Goal: Information Seeking & Learning: Check status

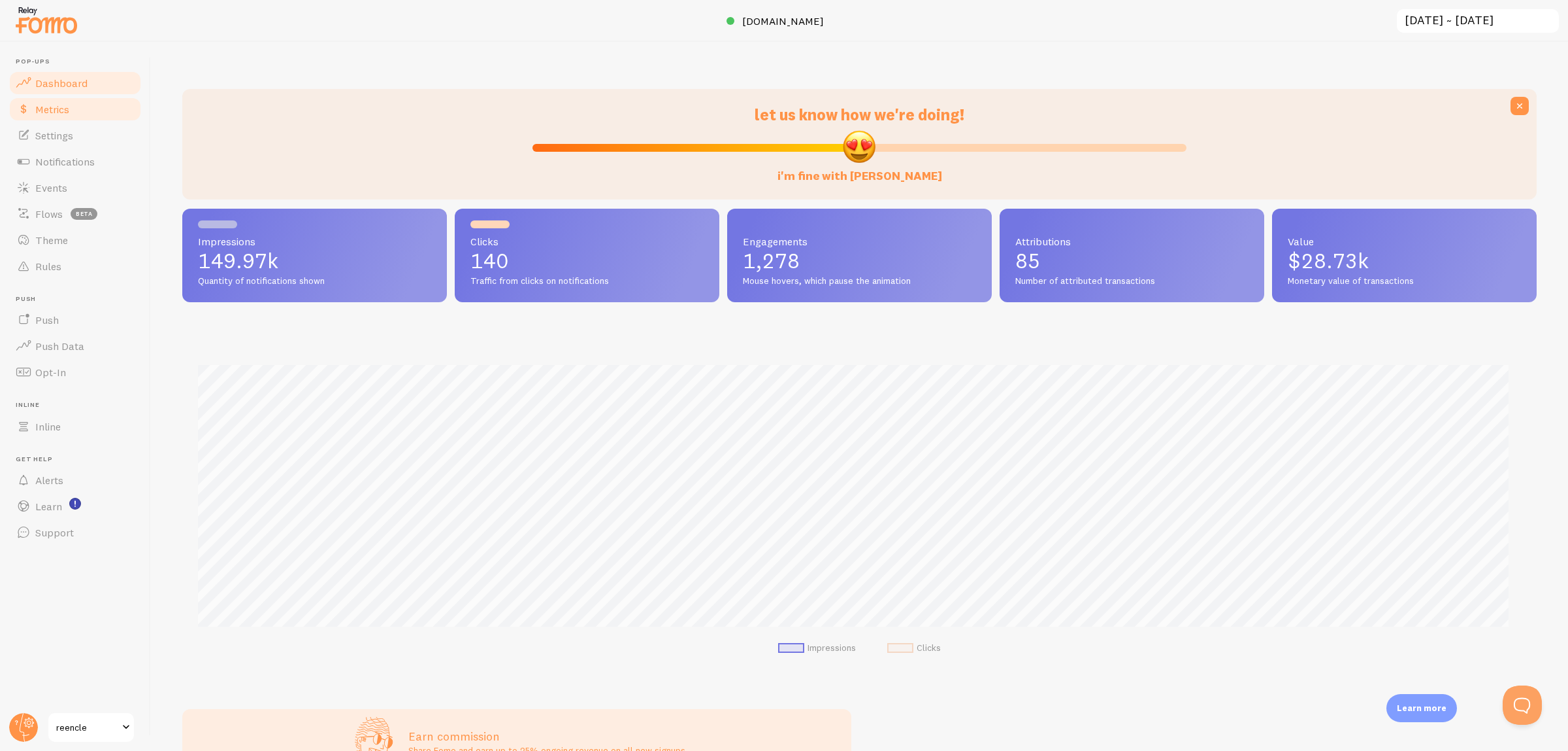
click at [48, 115] on span "Metrics" at bounding box center [52, 109] width 34 height 13
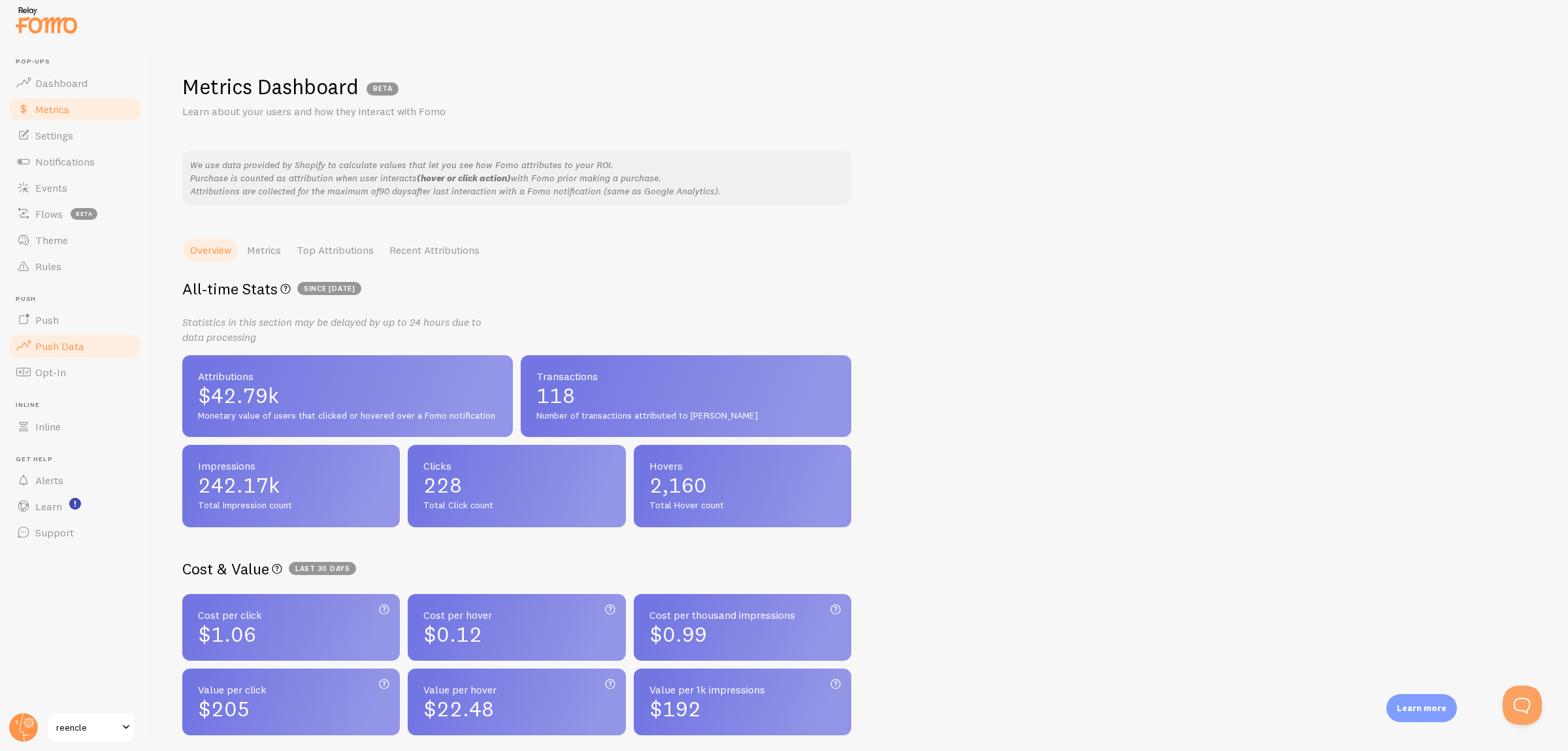
click at [74, 351] on span "Push Data" at bounding box center [59, 346] width 49 height 13
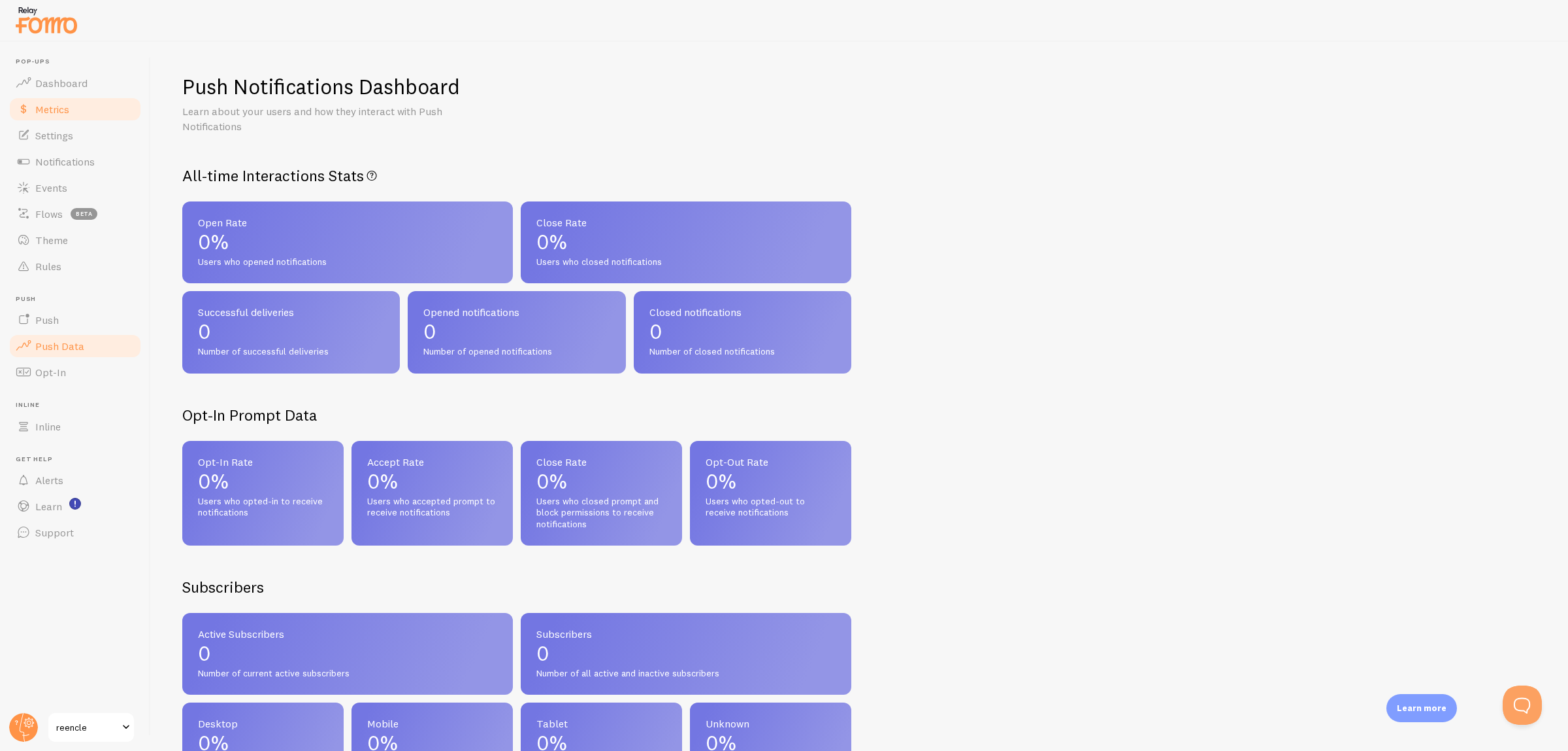
click at [52, 111] on span "Metrics" at bounding box center [52, 109] width 34 height 13
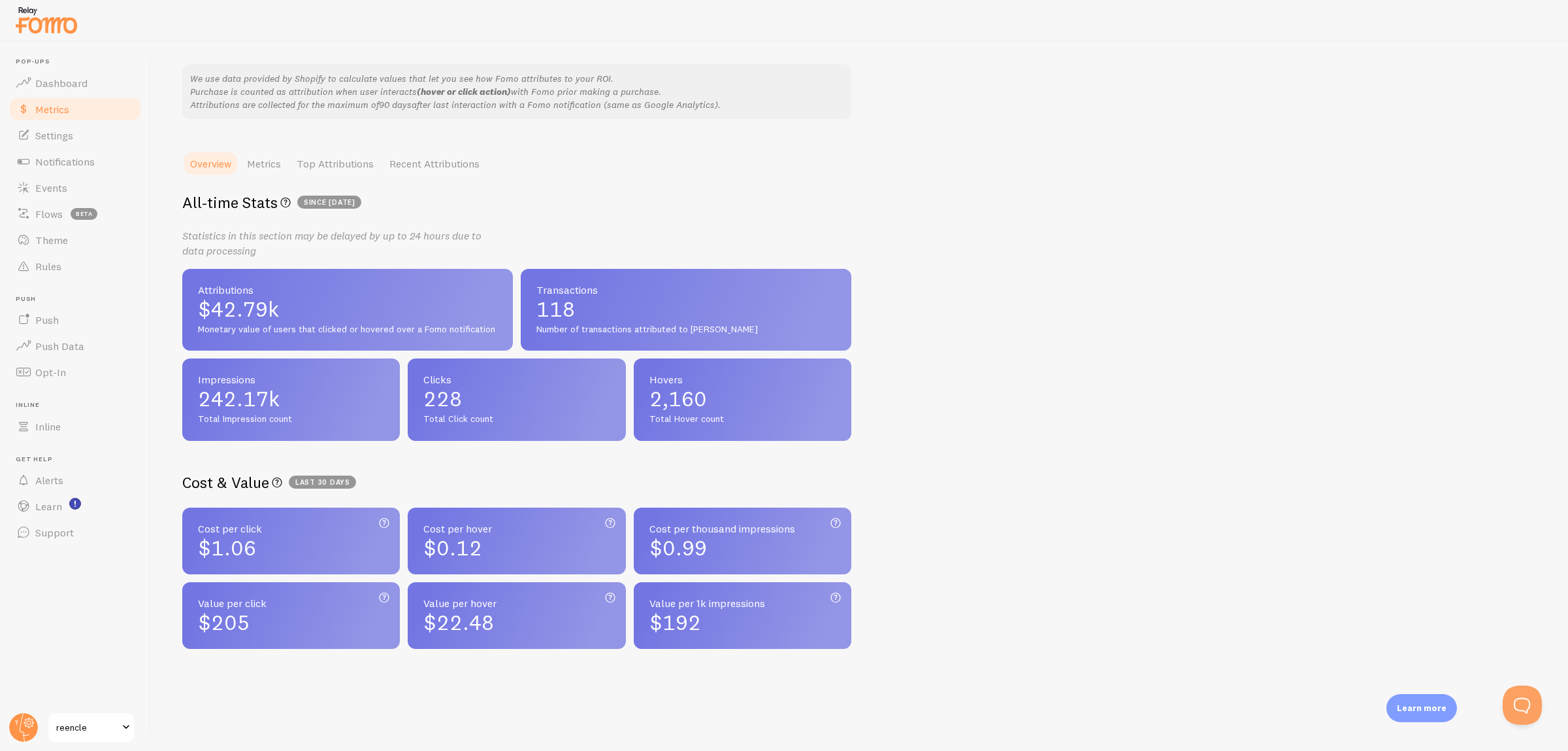
scroll to position [93, 0]
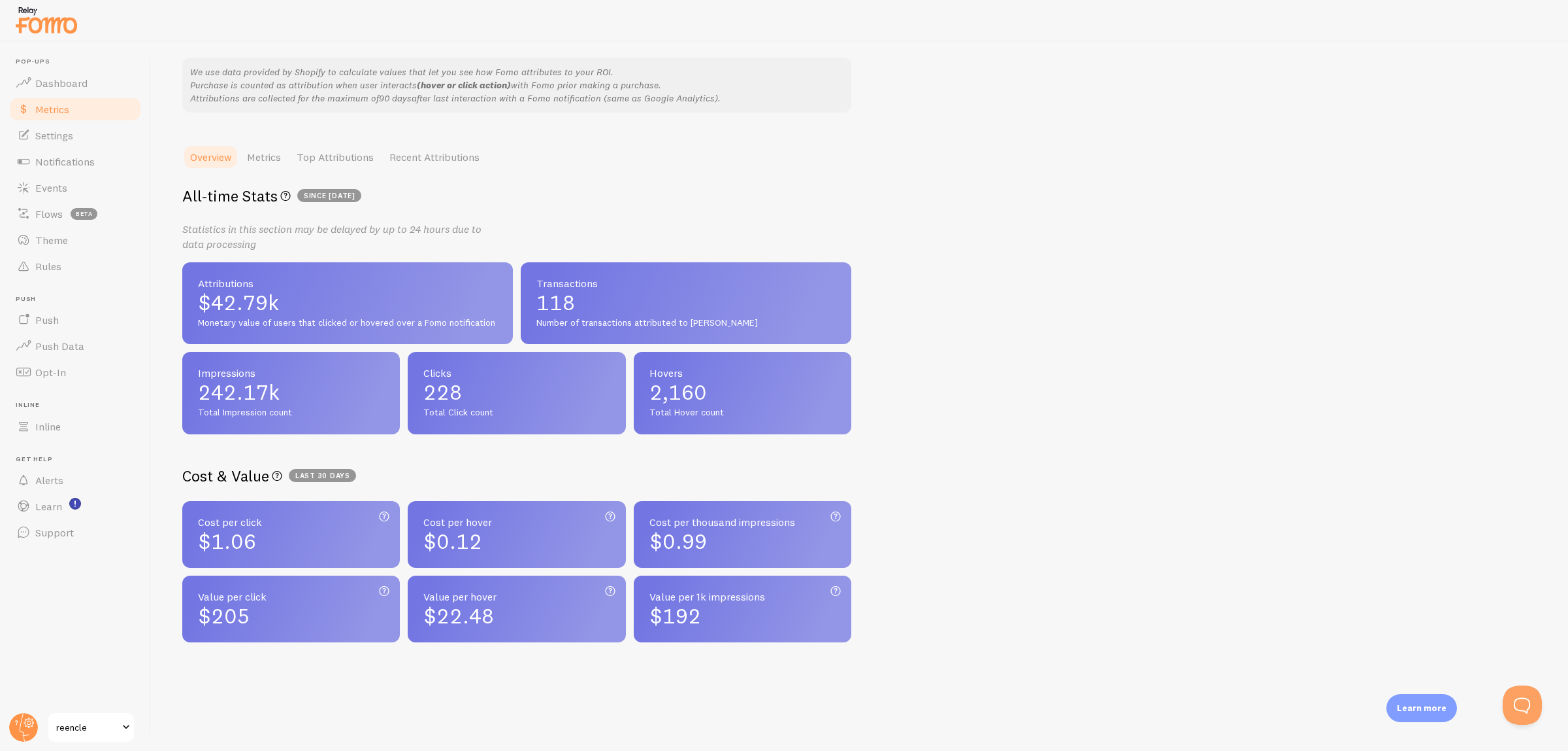
click at [308, 192] on span "since [DATE]" at bounding box center [329, 195] width 64 height 13
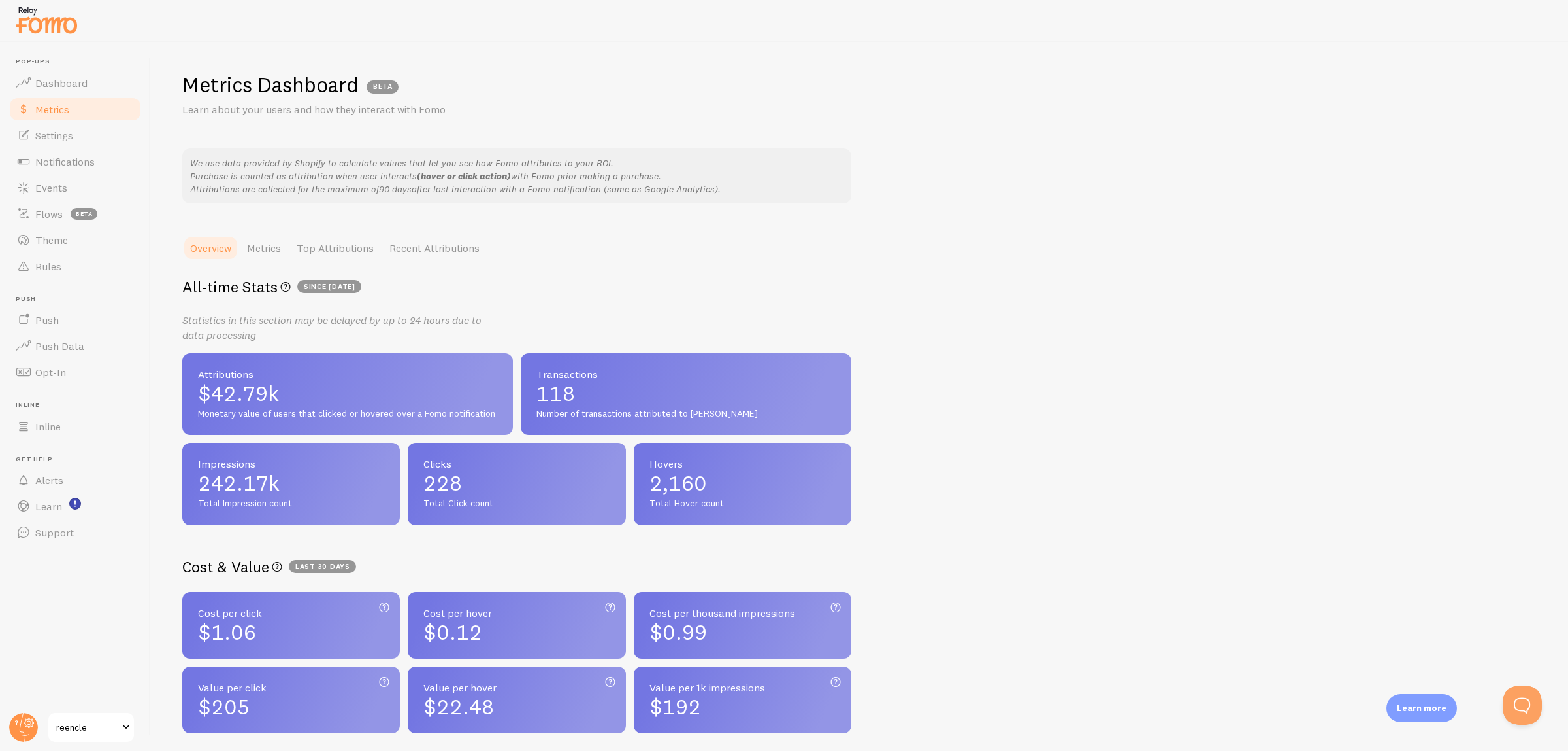
scroll to position [0, 0]
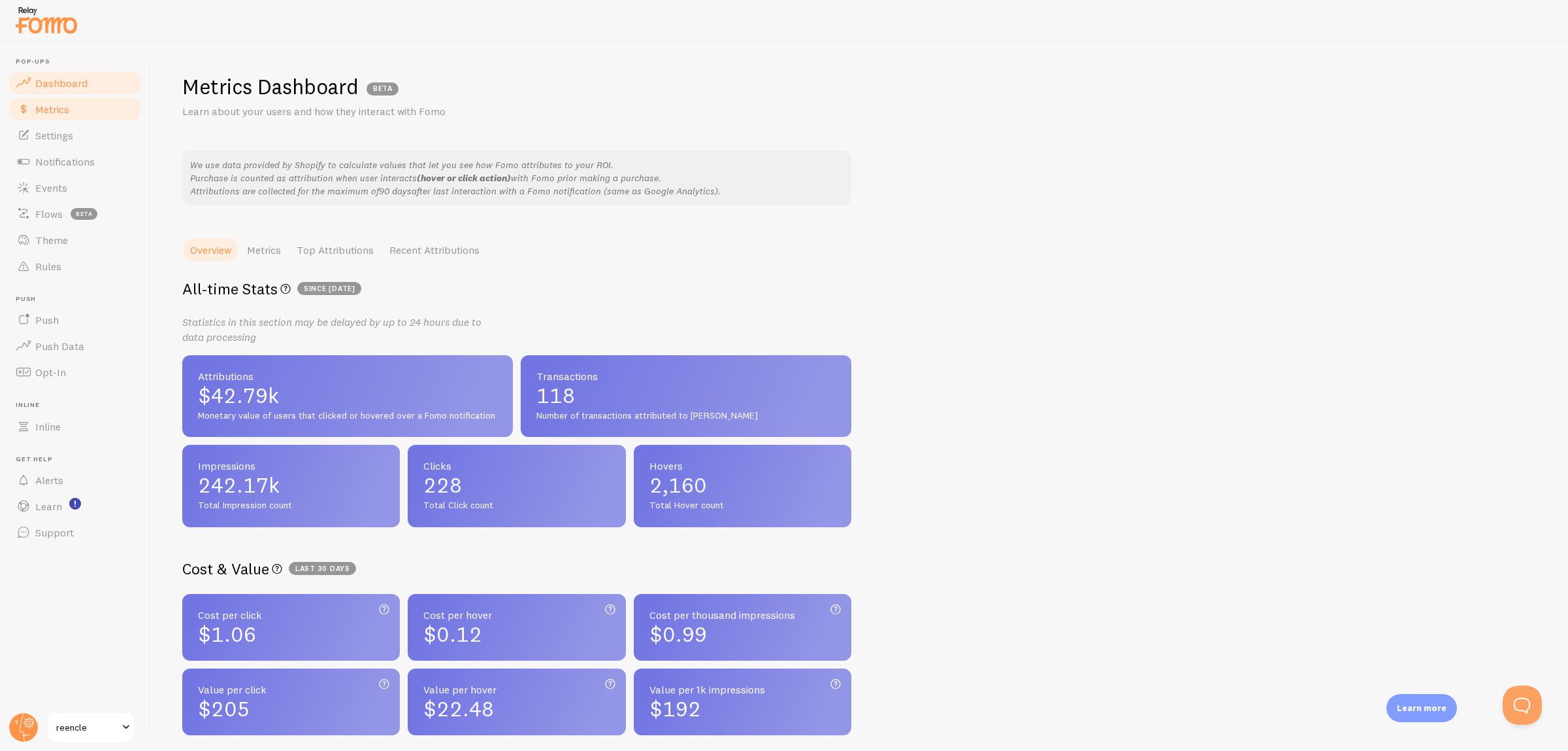
click at [79, 84] on span "Dashboard" at bounding box center [61, 83] width 52 height 13
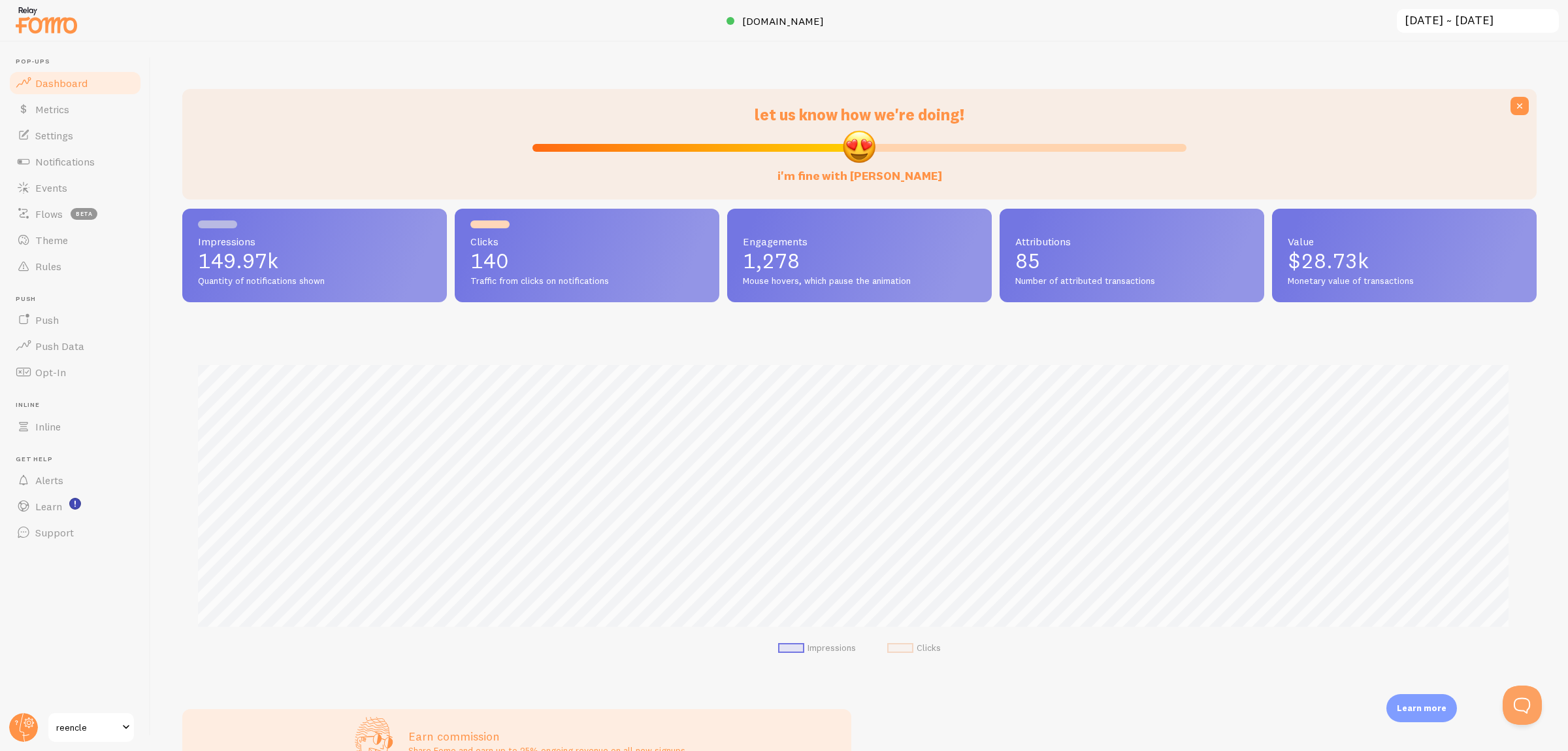
scroll to position [344, 1341]
click at [1454, 25] on input "[DATE] ~ [DATE]" at bounding box center [1477, 21] width 165 height 27
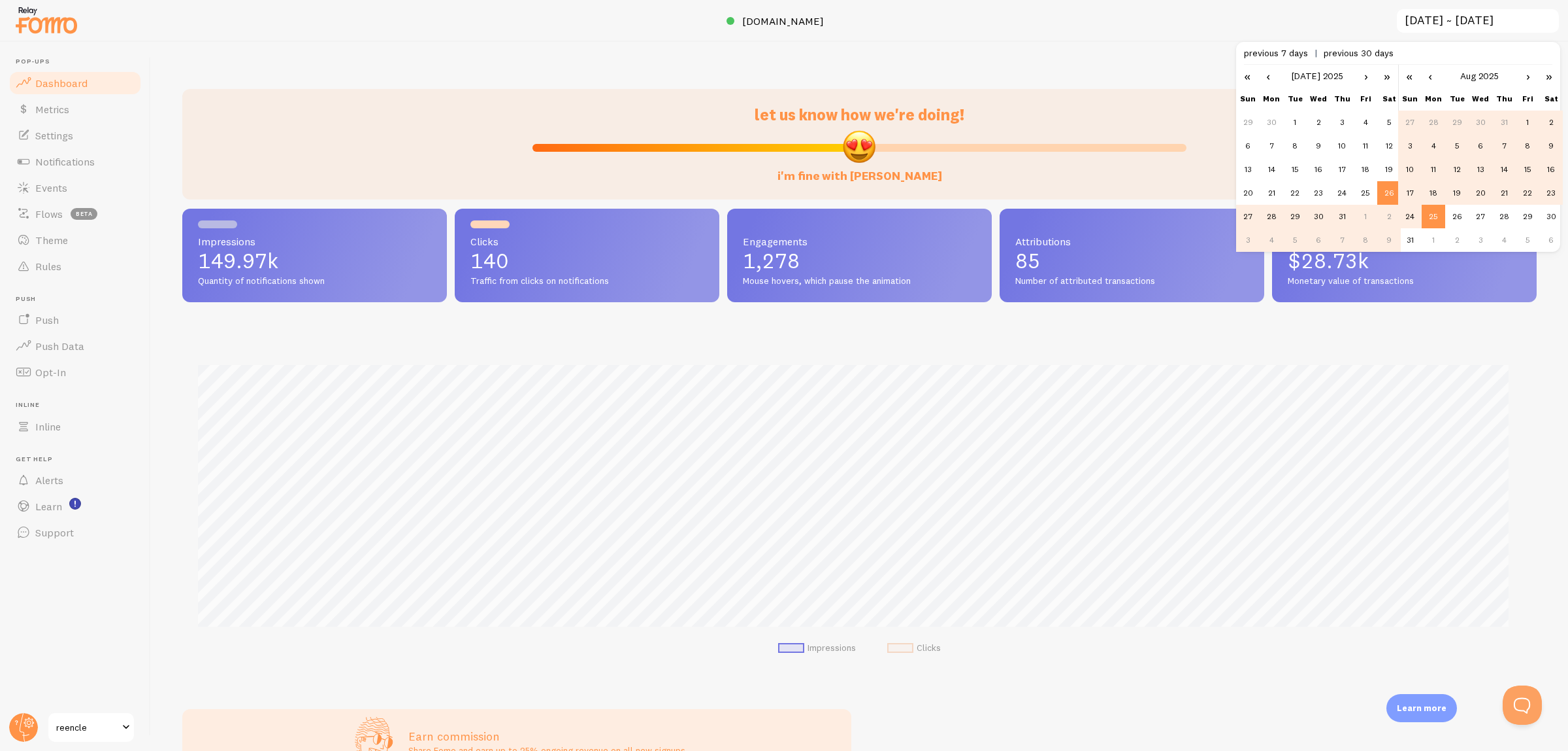
click at [1410, 191] on td "17" at bounding box center [1410, 193] width 24 height 24
click at [1429, 216] on td "25" at bounding box center [1434, 217] width 24 height 24
click at [1414, 191] on td "17" at bounding box center [1410, 193] width 24 height 24
click at [1362, 77] on link "›" at bounding box center [1366, 76] width 20 height 22
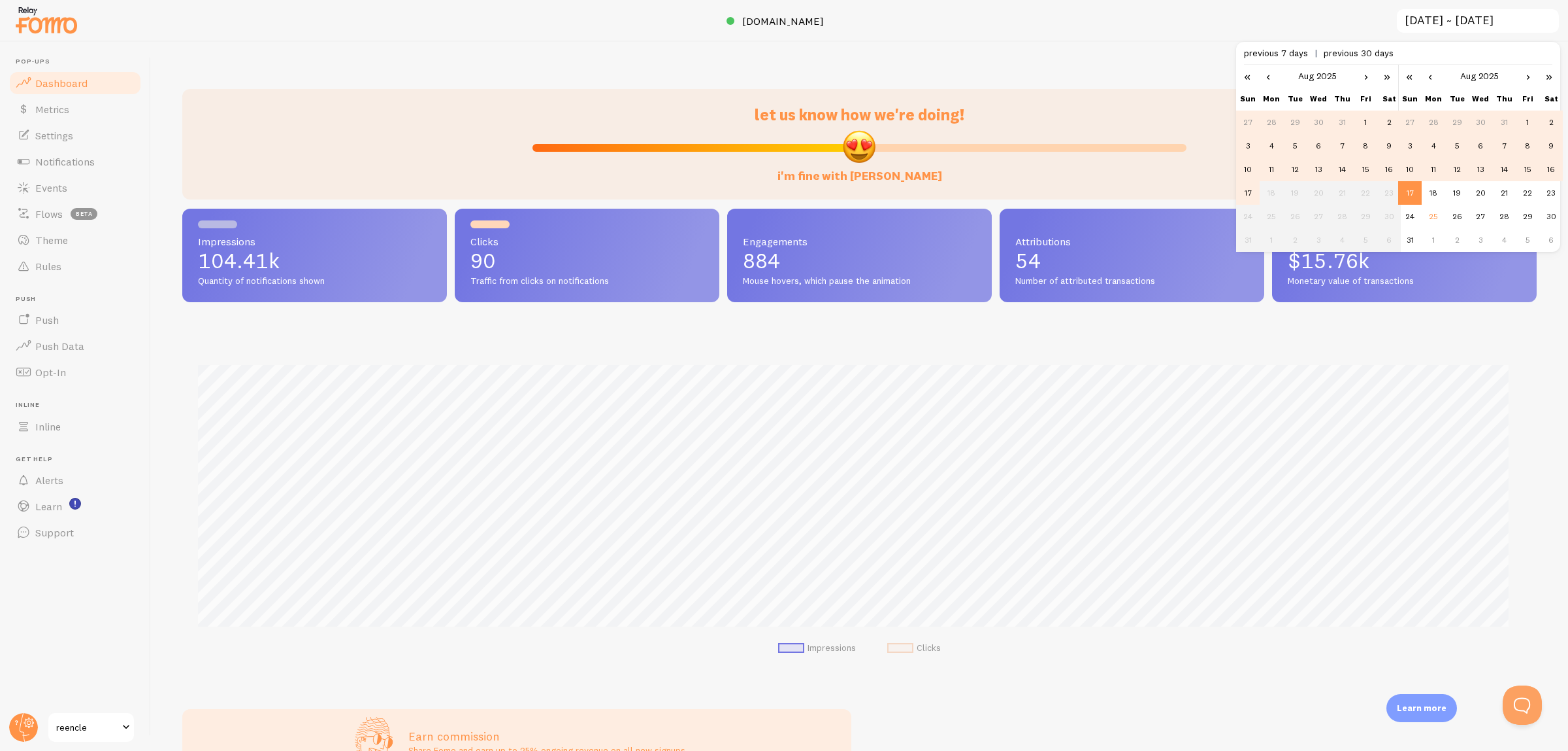
click at [1270, 166] on td "11" at bounding box center [1272, 170] width 24 height 24
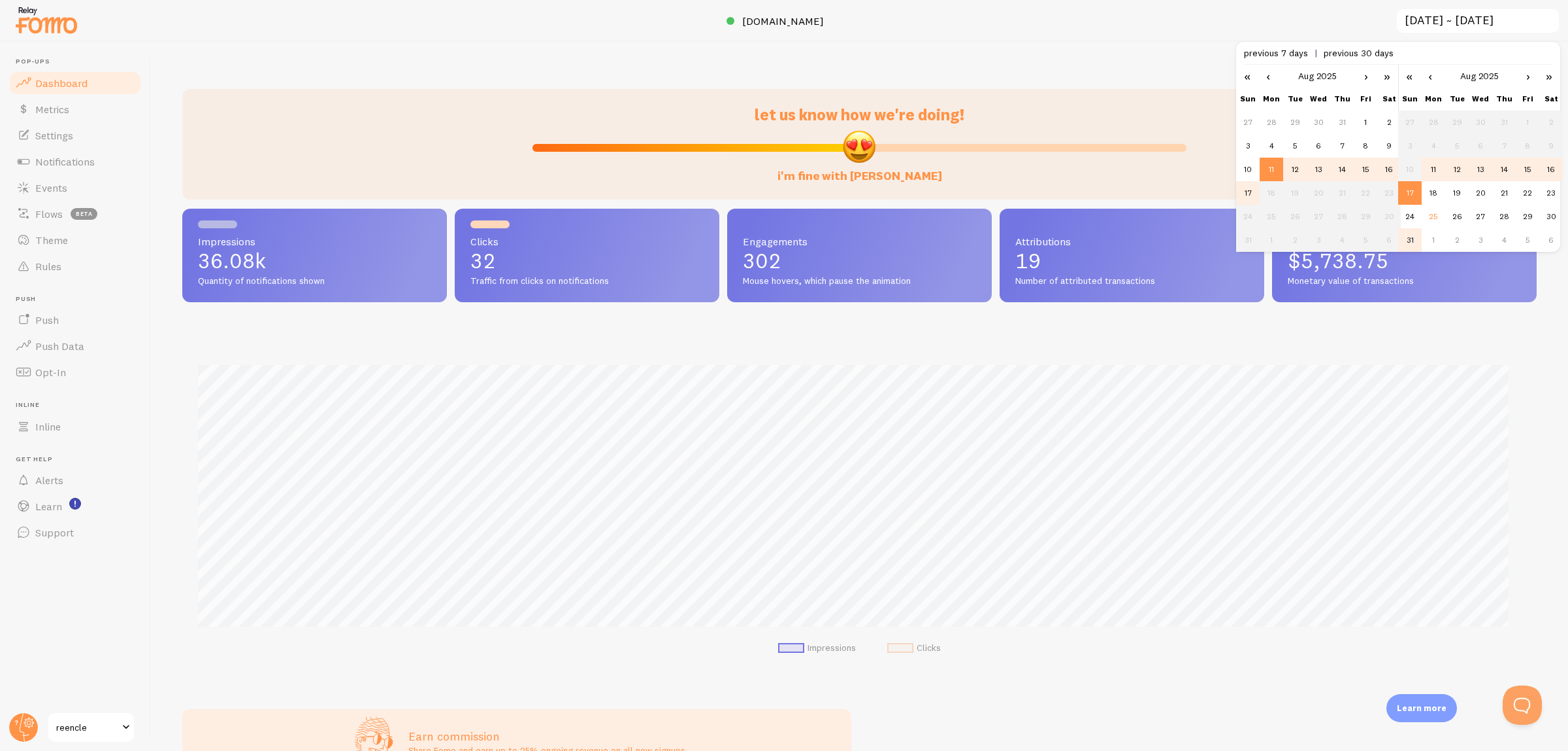
click at [1406, 234] on td "31" at bounding box center [1410, 240] width 24 height 24
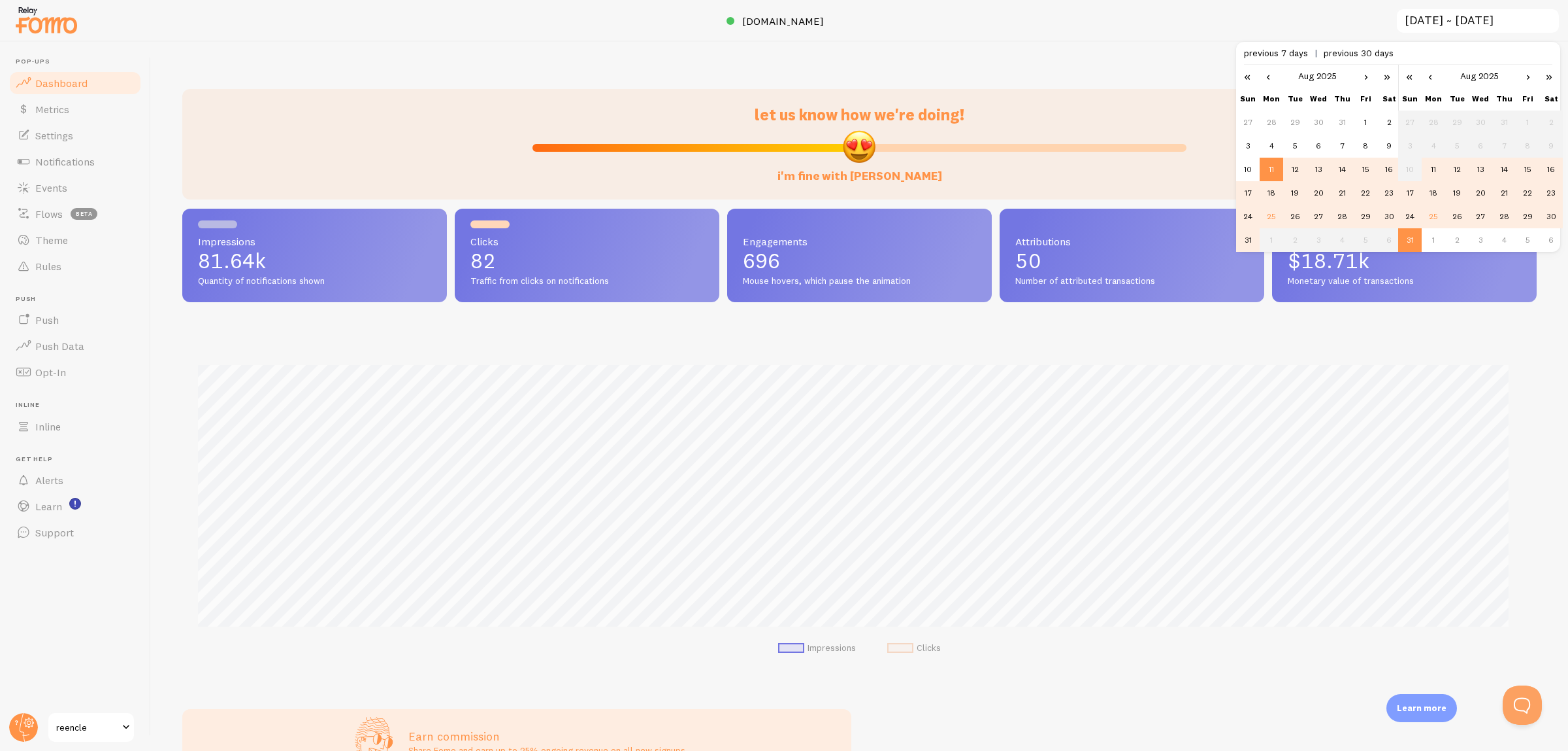
click at [1275, 213] on td "25" at bounding box center [1272, 217] width 24 height 24
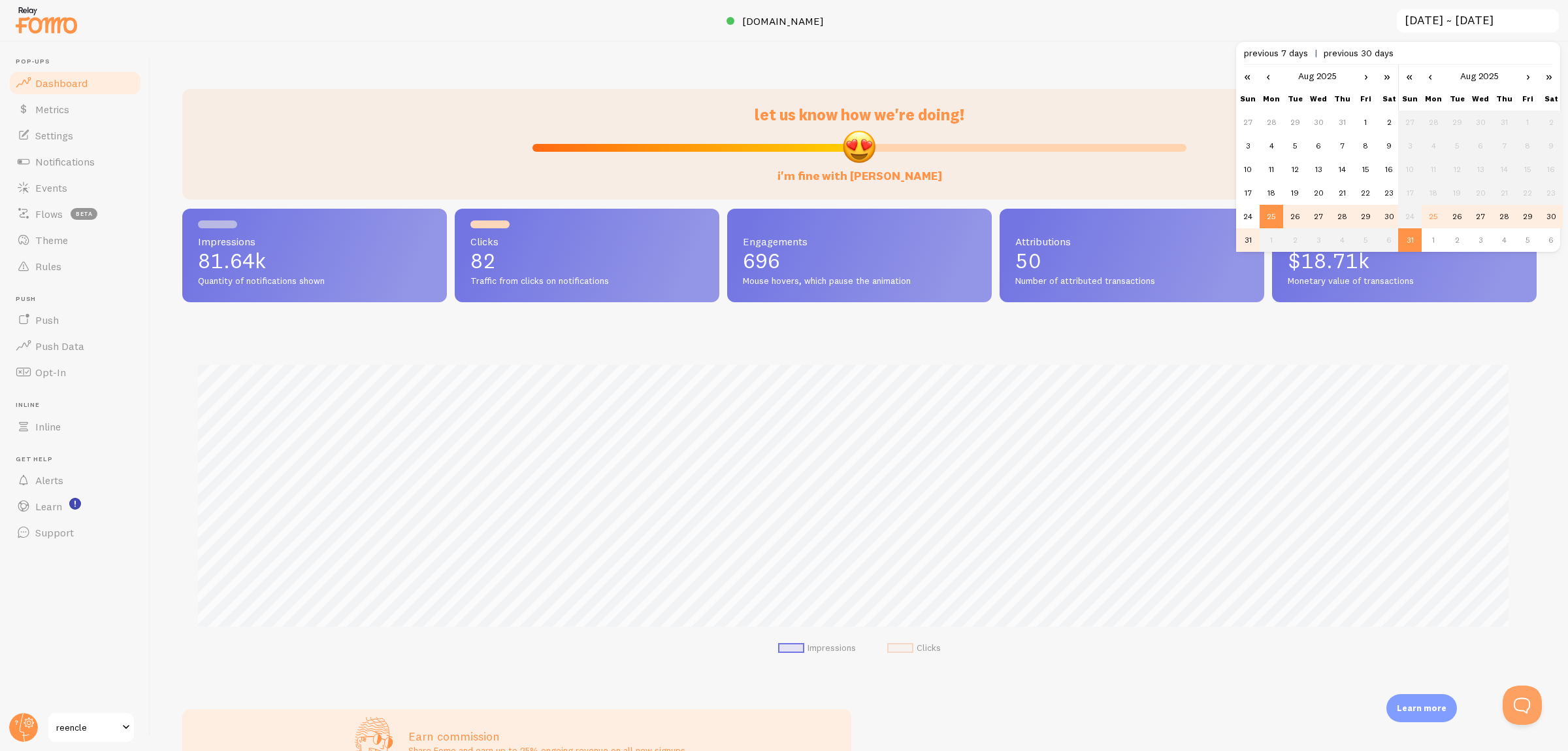
click at [1244, 231] on td "31" at bounding box center [1249, 240] width 24 height 24
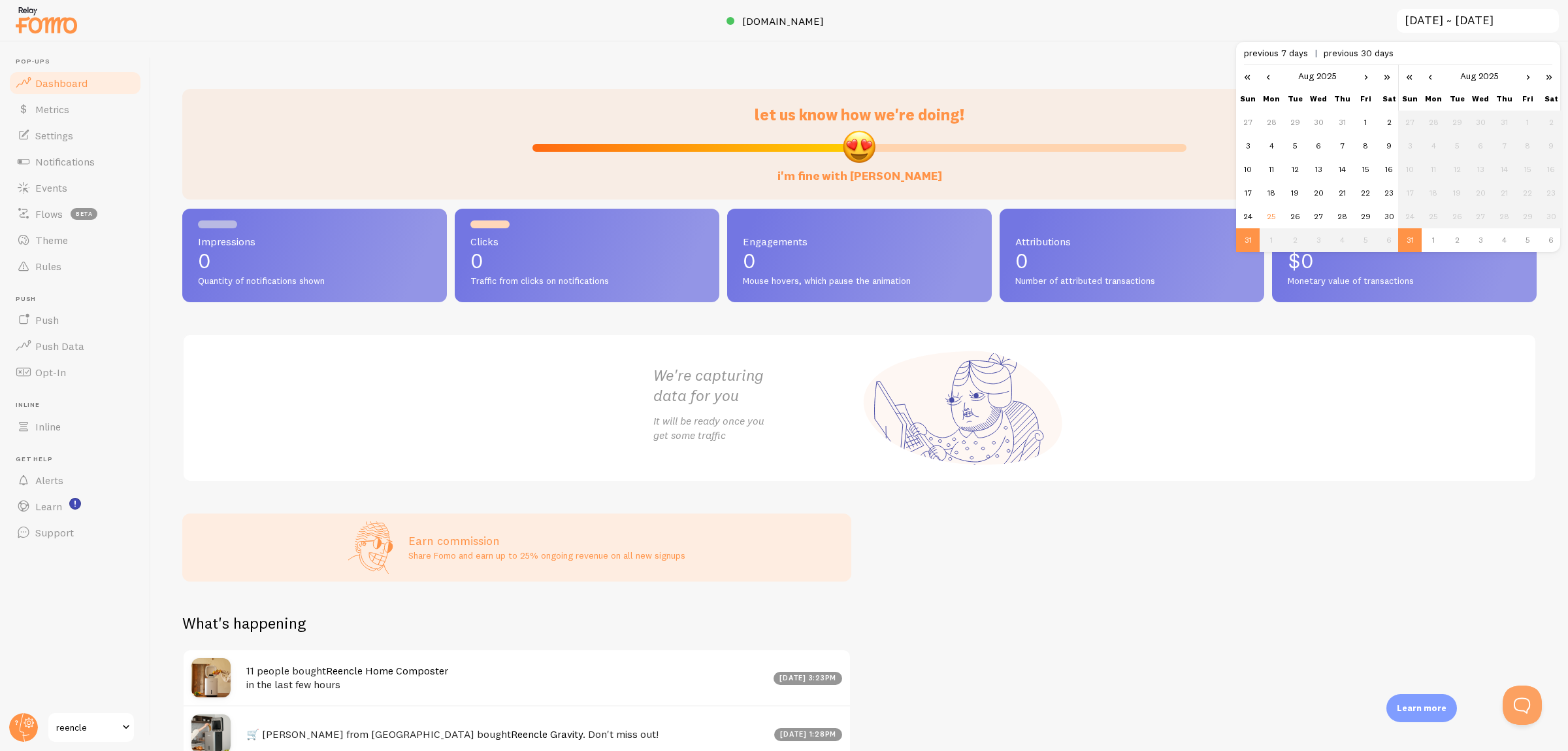
click at [1282, 229] on td "1" at bounding box center [1272, 240] width 24 height 24
click at [1273, 219] on td "25" at bounding box center [1272, 217] width 24 height 24
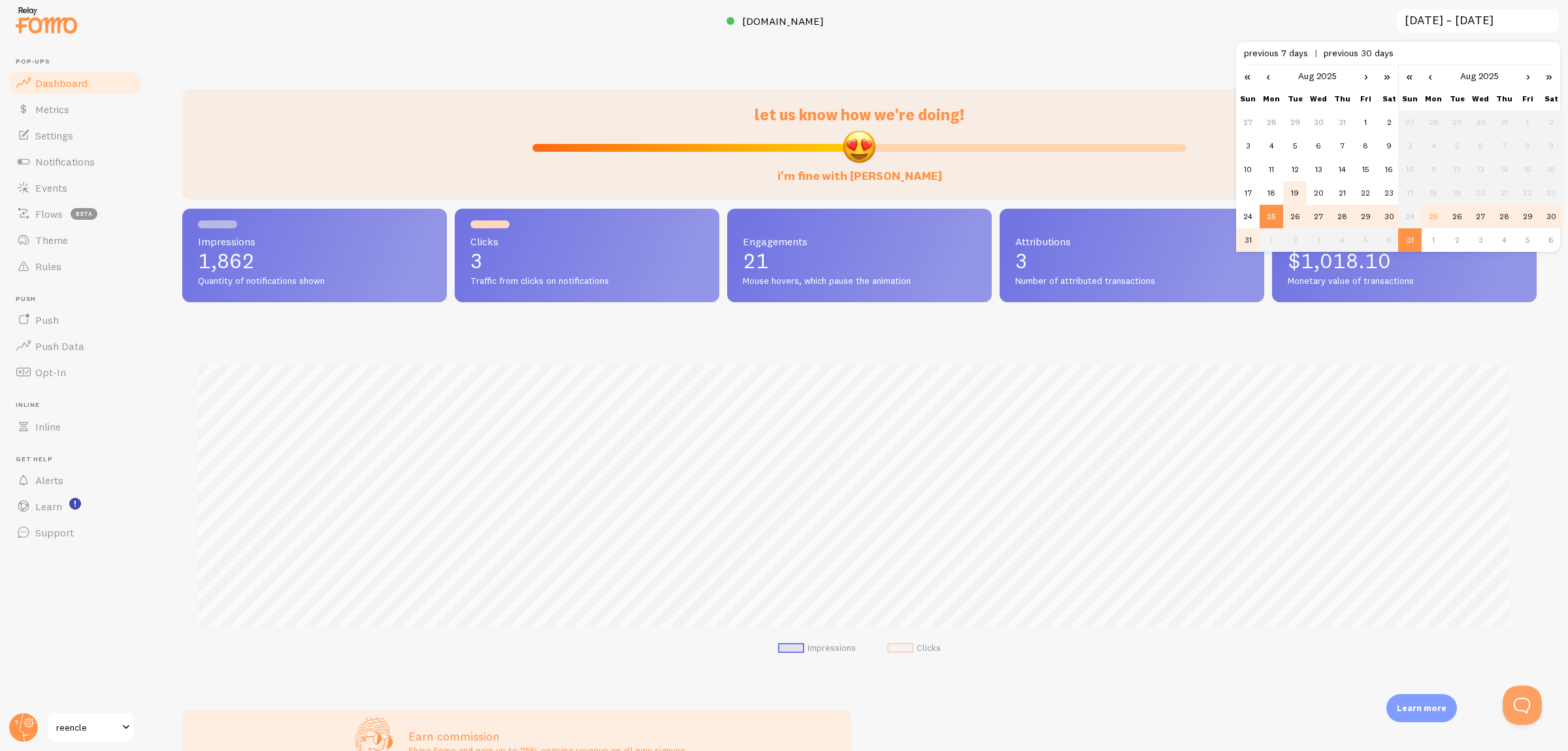
click at [1288, 185] on td "19" at bounding box center [1296, 193] width 24 height 24
click at [1279, 188] on td "18" at bounding box center [1272, 193] width 24 height 24
click at [1273, 209] on td "25" at bounding box center [1272, 217] width 24 height 24
click at [1272, 200] on td "18" at bounding box center [1272, 193] width 24 height 24
click at [1431, 216] on td "25" at bounding box center [1434, 217] width 24 height 24
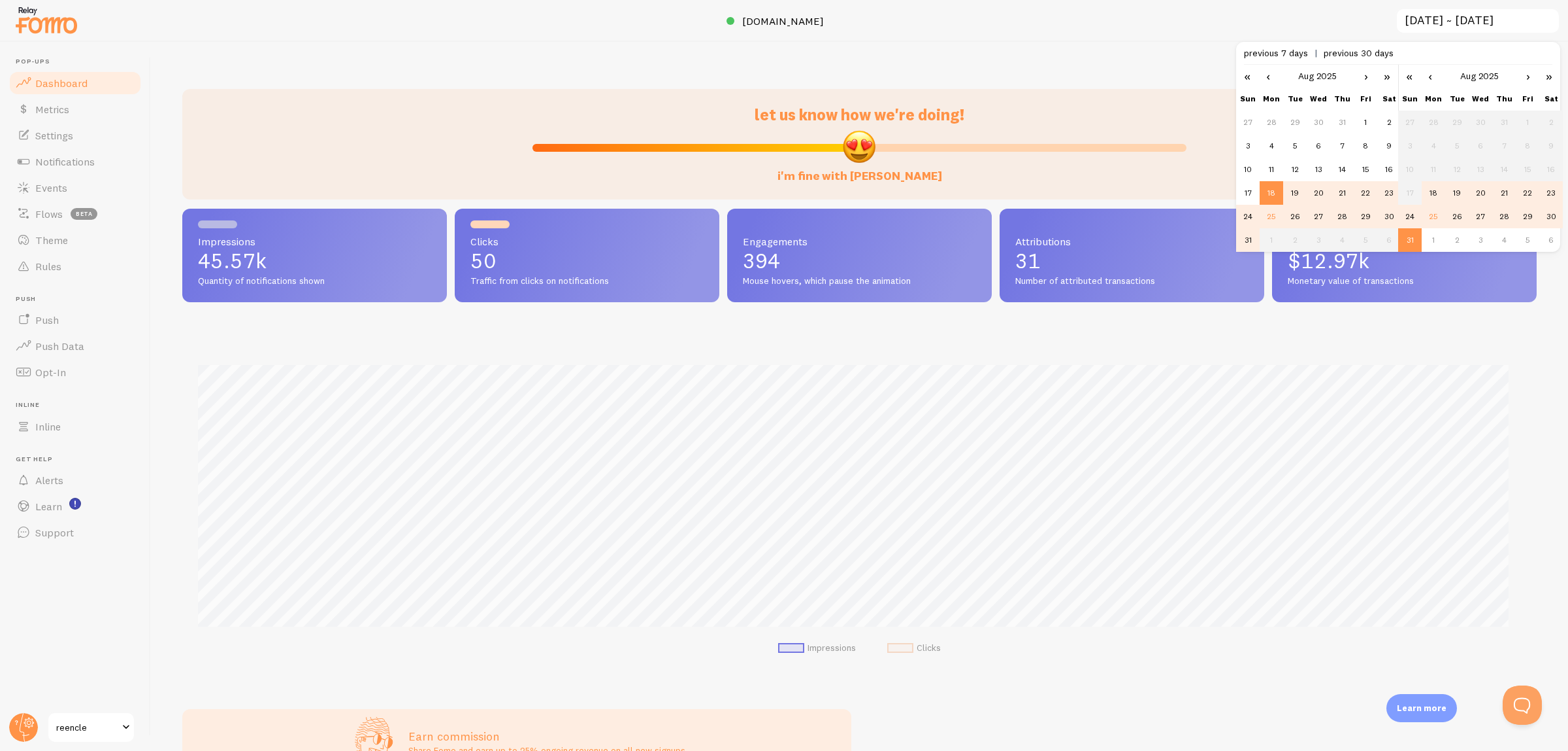
type input "[DATE] ~ [DATE]"
click at [444, 69] on div "let us know how we're doing! i'm fine with [PERSON_NAME] Impressions 45.57k Qua…" at bounding box center [859, 396] width 1417 height 709
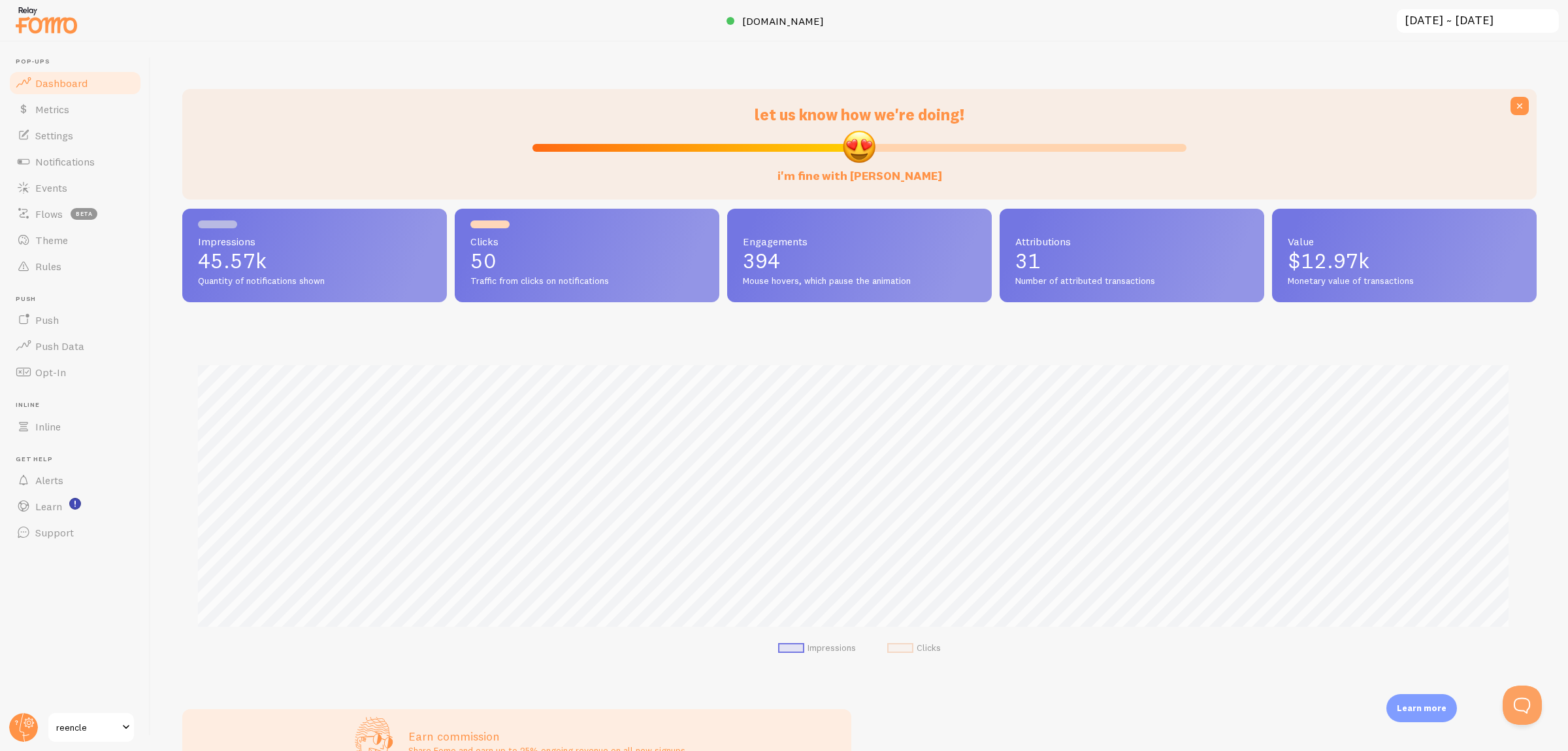
click at [1246, 72] on div "let us know how we're doing! i'm fine with [PERSON_NAME] Impressions 45.57k Qua…" at bounding box center [859, 396] width 1417 height 709
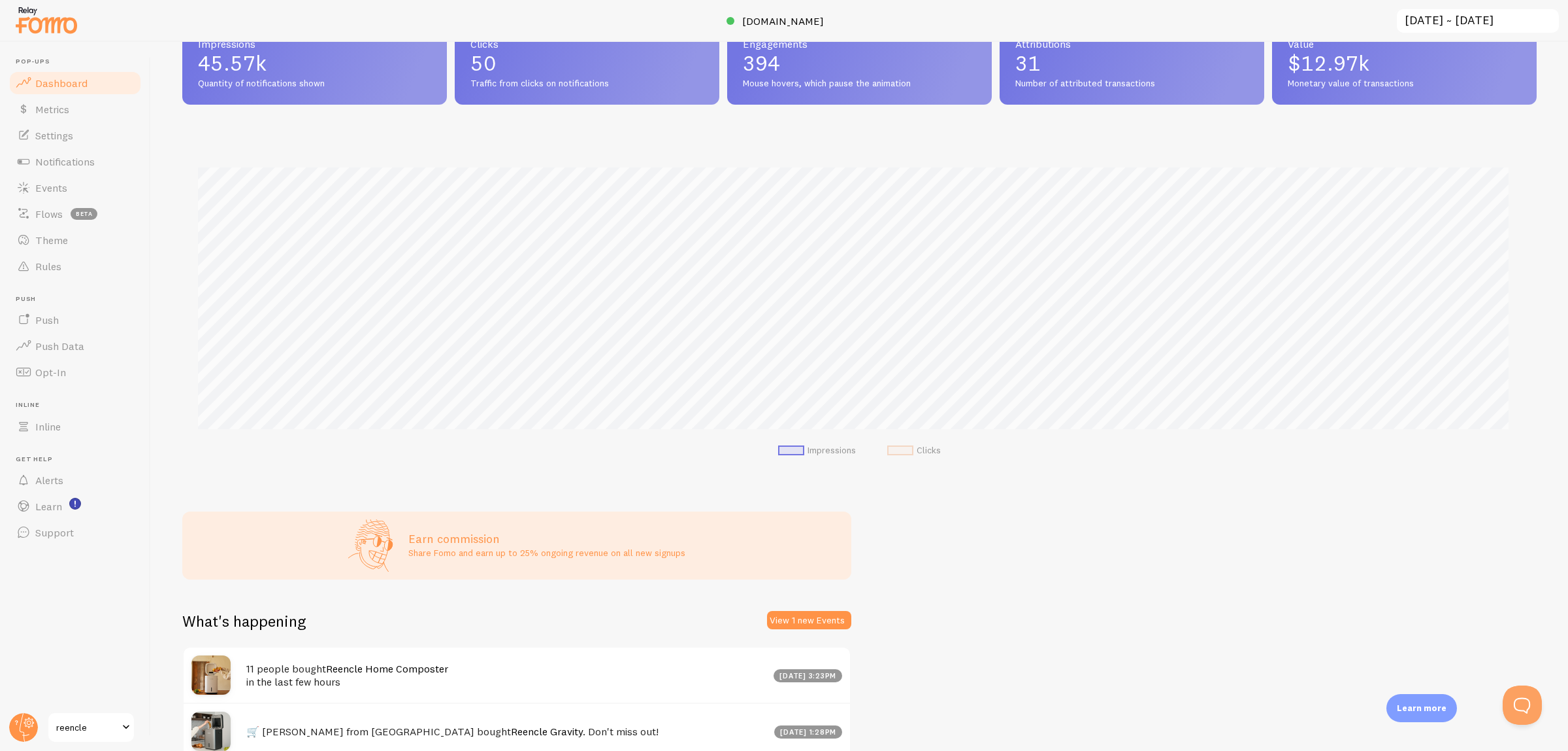
scroll to position [246, 0]
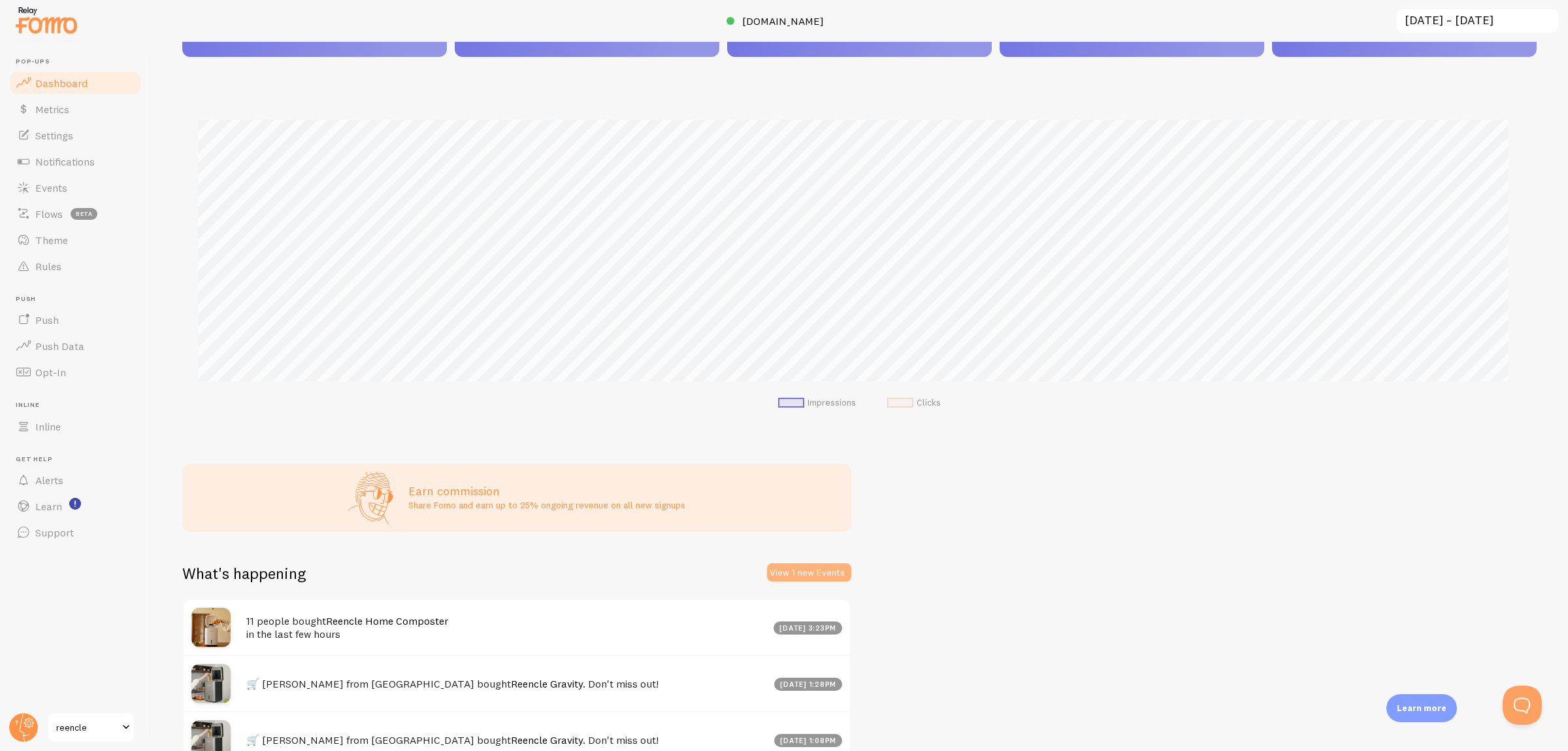
click at [827, 574] on button "View 1 new Events" at bounding box center [809, 572] width 84 height 18
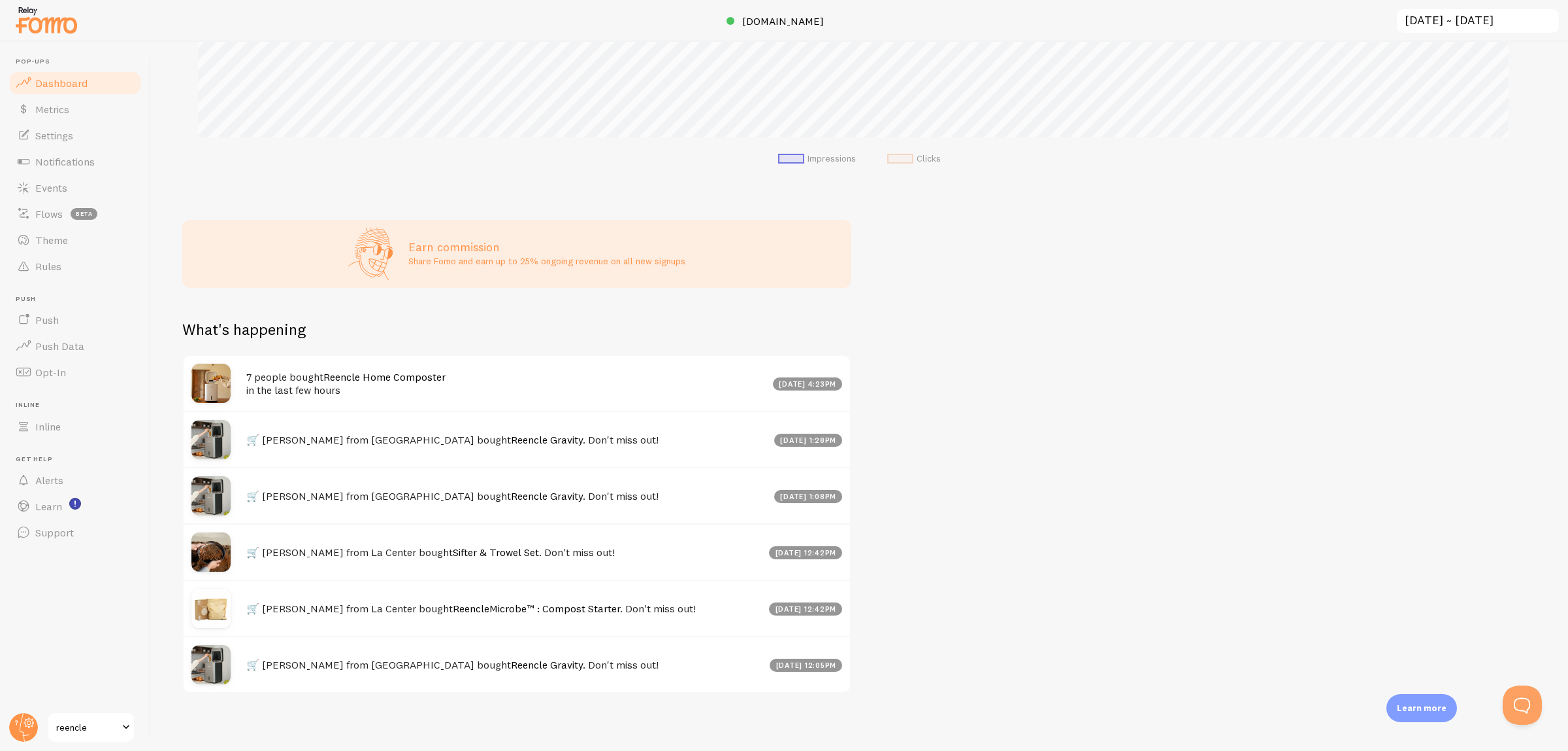
scroll to position [490, 0]
click at [1314, 504] on div "let us know how we're doing! i'm fine with [PERSON_NAME] Impressions 45.57k Qua…" at bounding box center [859, 396] width 1417 height 709
click at [1089, 440] on div "let us know how we're doing! i'm fine with [PERSON_NAME] Impressions 45.57k Qua…" at bounding box center [859, 396] width 1417 height 709
click at [58, 211] on span "Flows" at bounding box center [48, 214] width 27 height 13
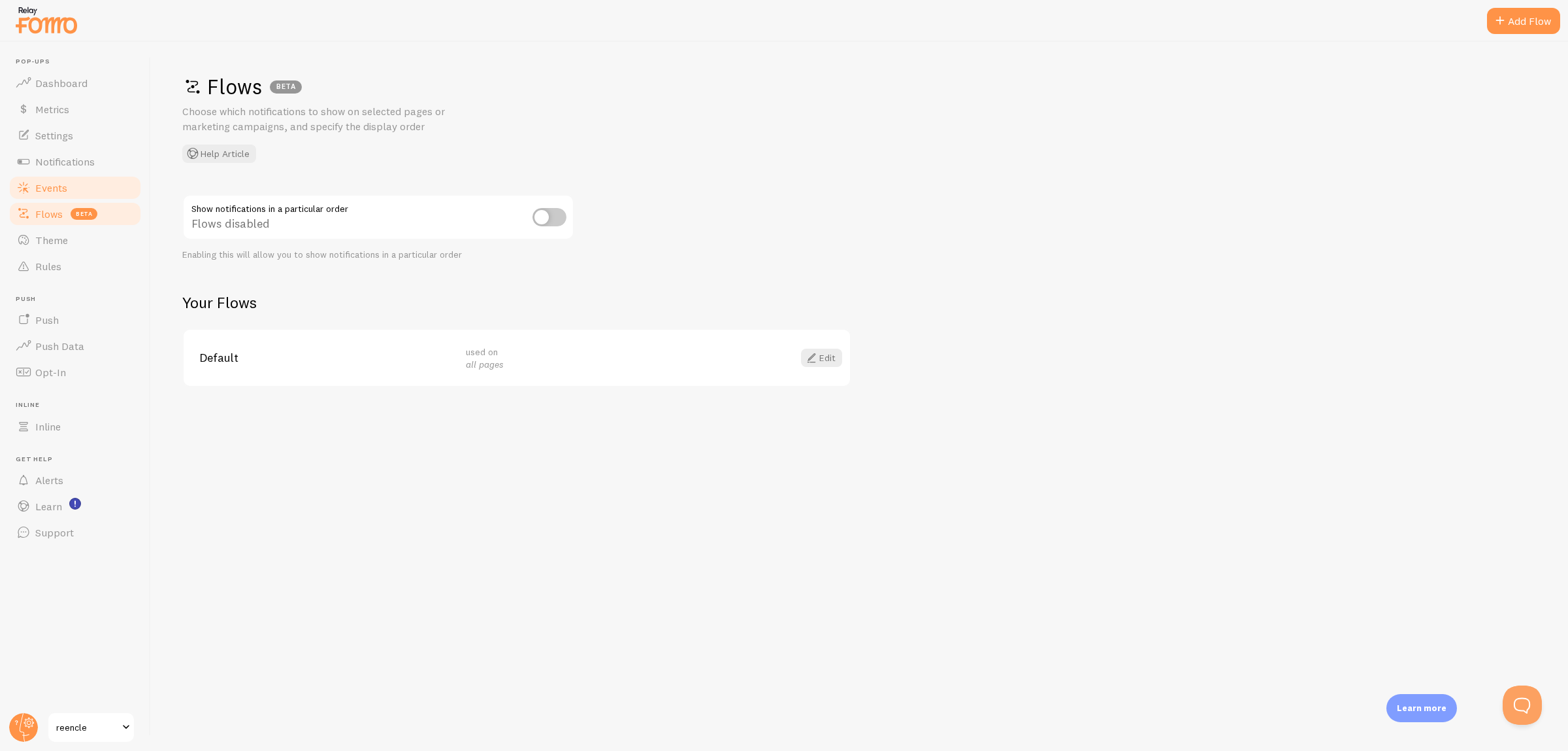
click at [58, 193] on span "Events" at bounding box center [51, 187] width 32 height 13
